Goal: Task Accomplishment & Management: Use online tool/utility

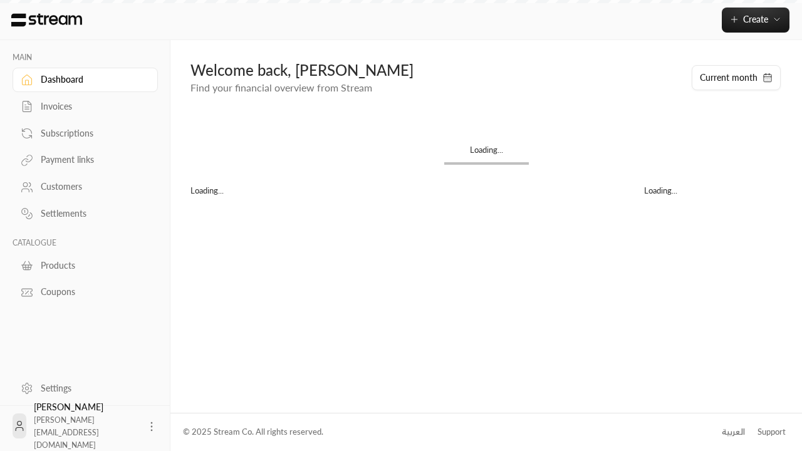
click at [83, 265] on div "Products" at bounding box center [92, 265] width 102 height 13
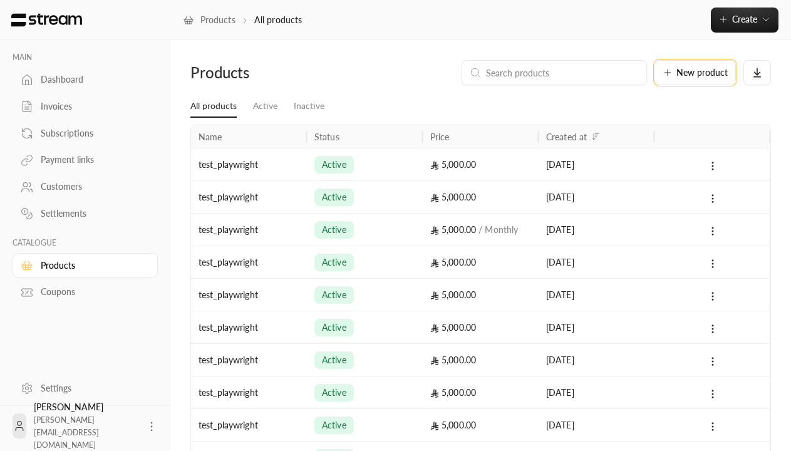
click at [696, 73] on span "New product" at bounding box center [702, 72] width 51 height 9
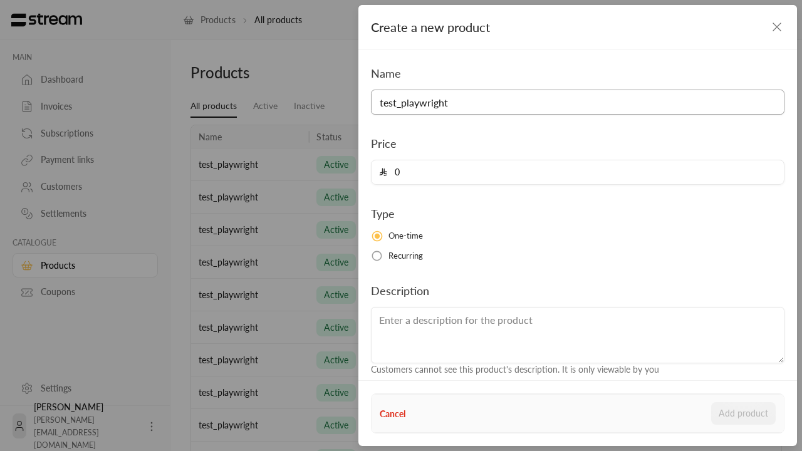
type input "test_playwright"
type input "5000"
click at [744, 414] on button "Add product" at bounding box center [743, 413] width 65 height 23
type input "0"
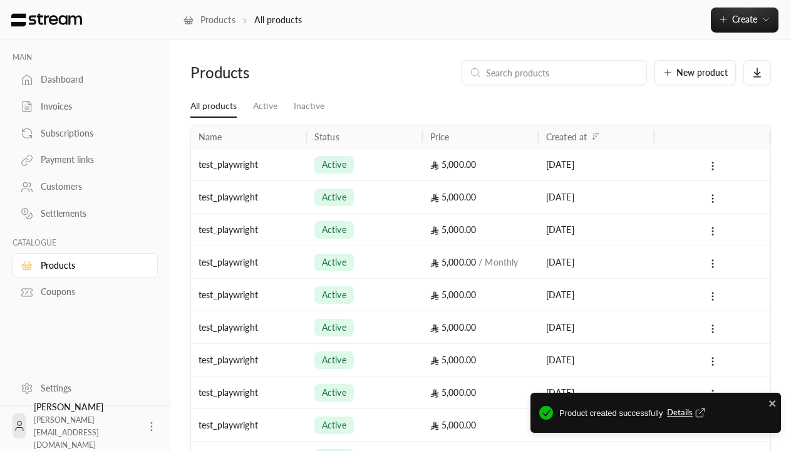
click at [687, 413] on span "Details" at bounding box center [687, 413] width 41 height 13
